Goal: Task Accomplishment & Management: Manage account settings

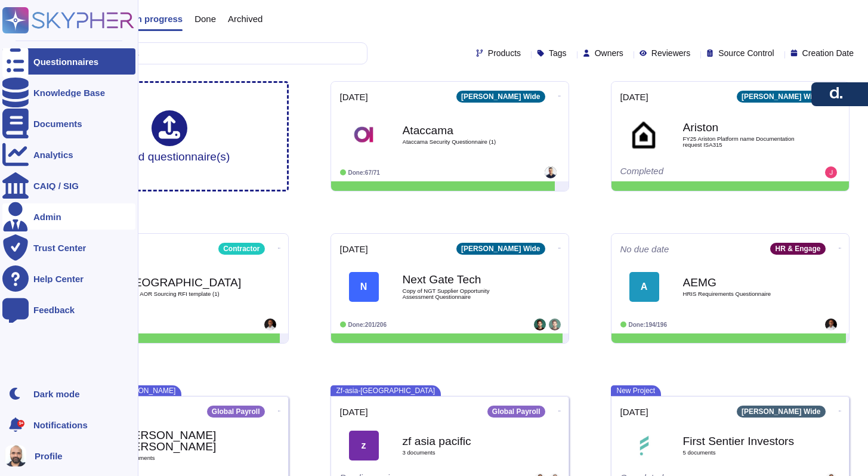
click at [54, 208] on div "Admin" at bounding box center [68, 216] width 133 height 26
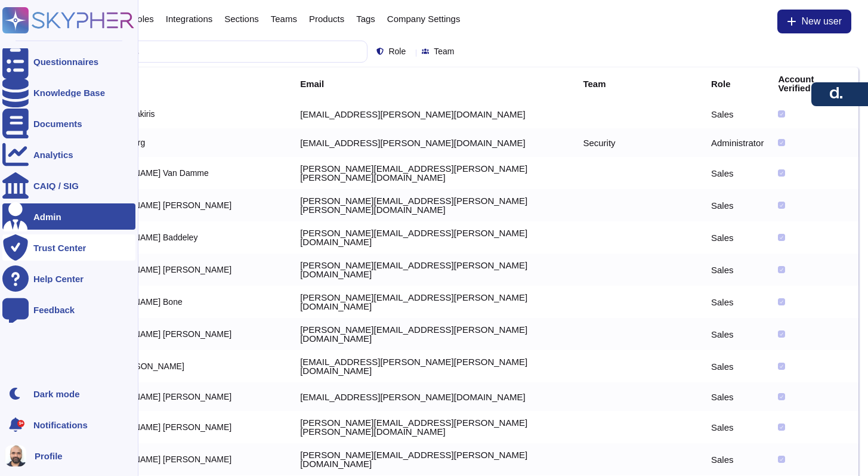
click at [38, 244] on div "Trust Center" at bounding box center [59, 247] width 52 height 9
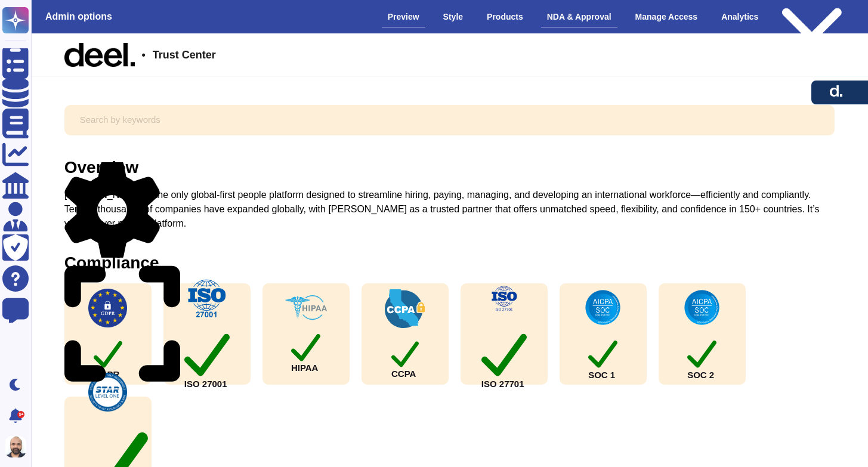
click at [572, 18] on div "NDA & Approval" at bounding box center [579, 17] width 76 height 21
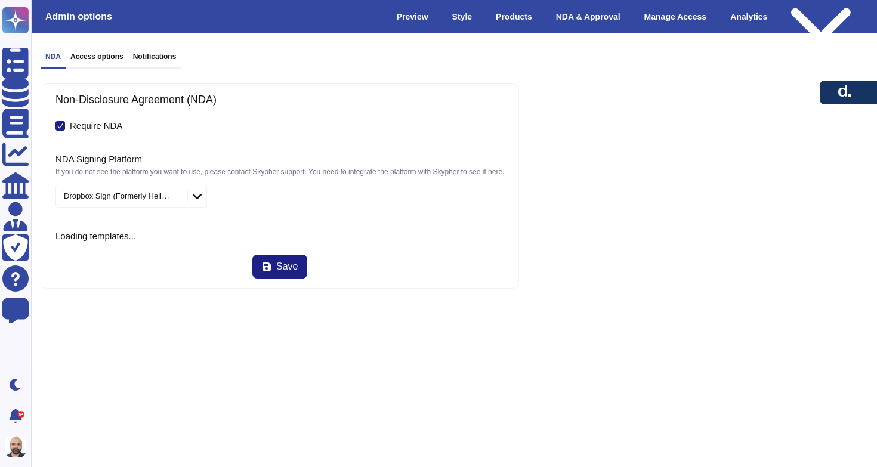
click at [86, 59] on h3 "Access options" at bounding box center [96, 56] width 53 height 8
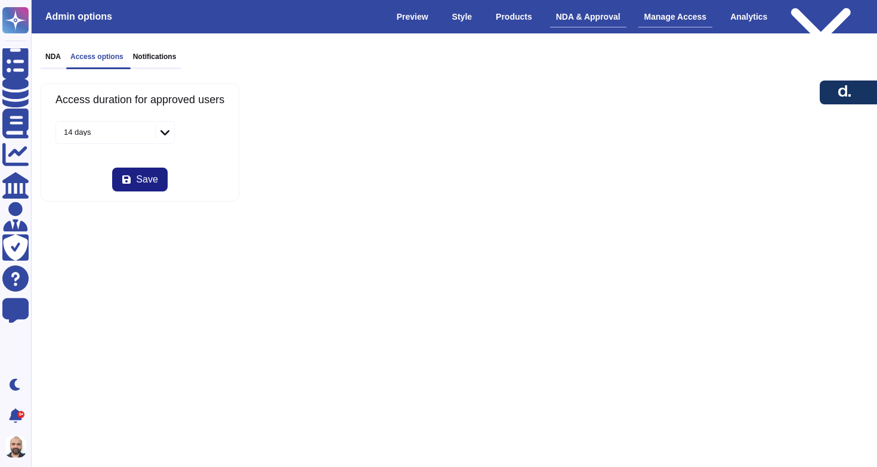
click at [660, 15] on div "Manage Access" at bounding box center [675, 17] width 75 height 21
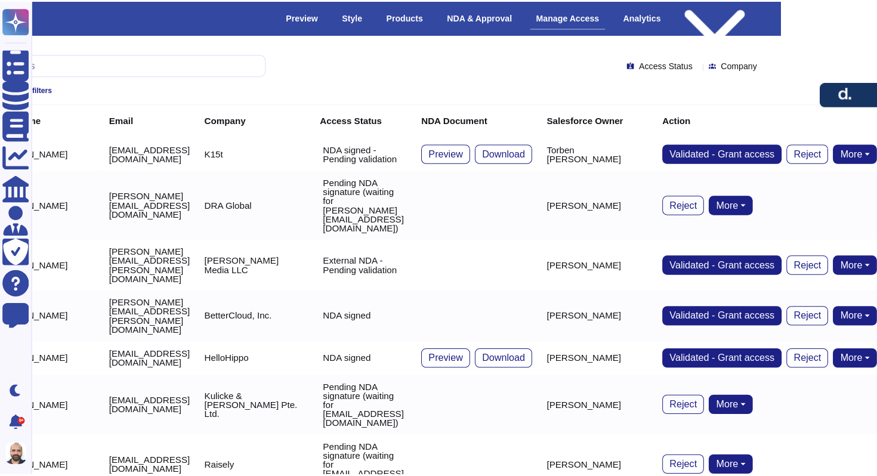
scroll to position [0, 101]
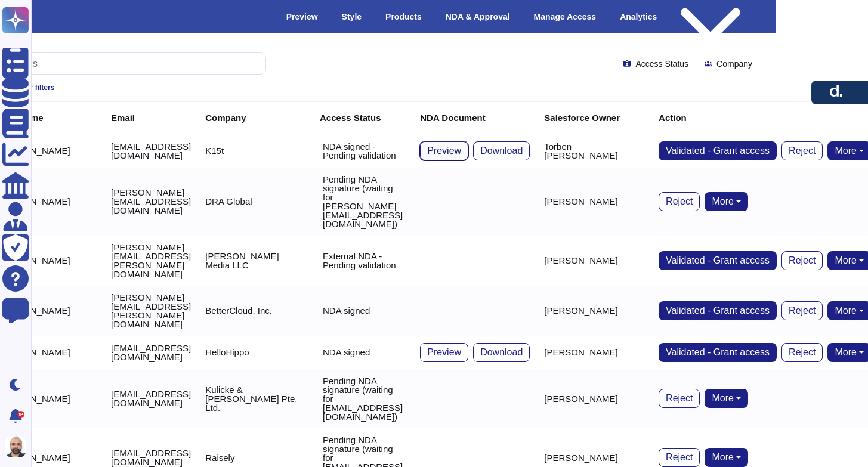
click at [461, 151] on span "Preview" at bounding box center [444, 151] width 34 height 10
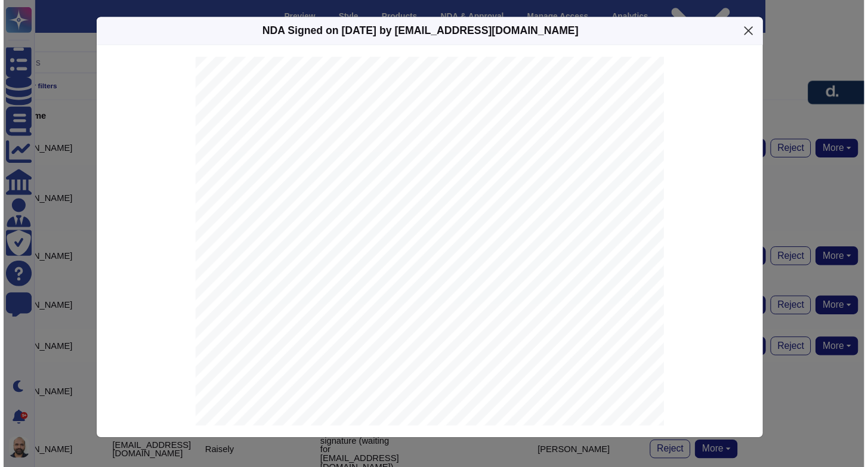
scroll to position [1782, 0]
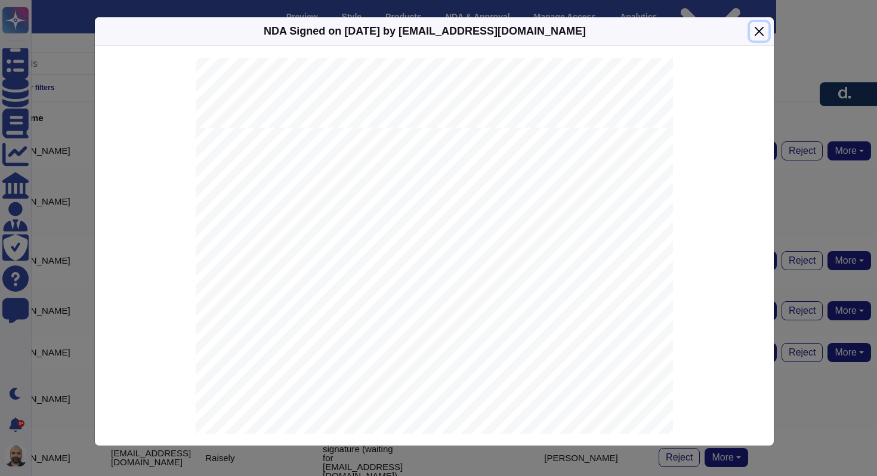
click at [753, 34] on button "Close" at bounding box center [759, 31] width 18 height 18
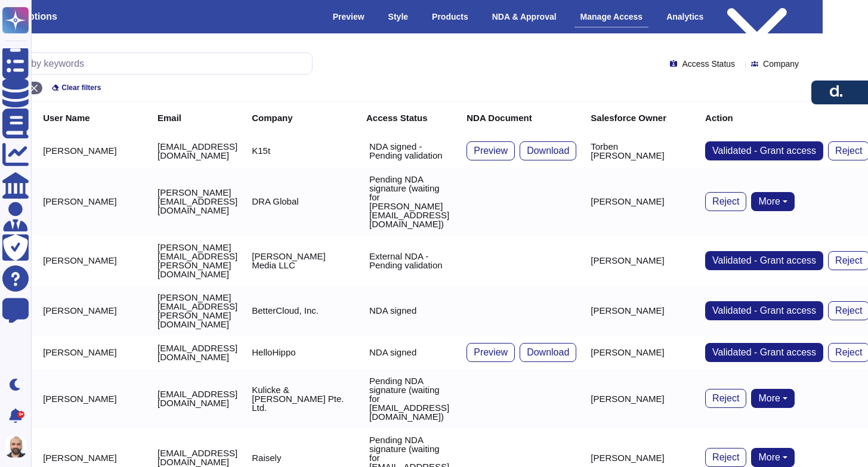
scroll to position [0, 0]
